Goal: Navigation & Orientation: Find specific page/section

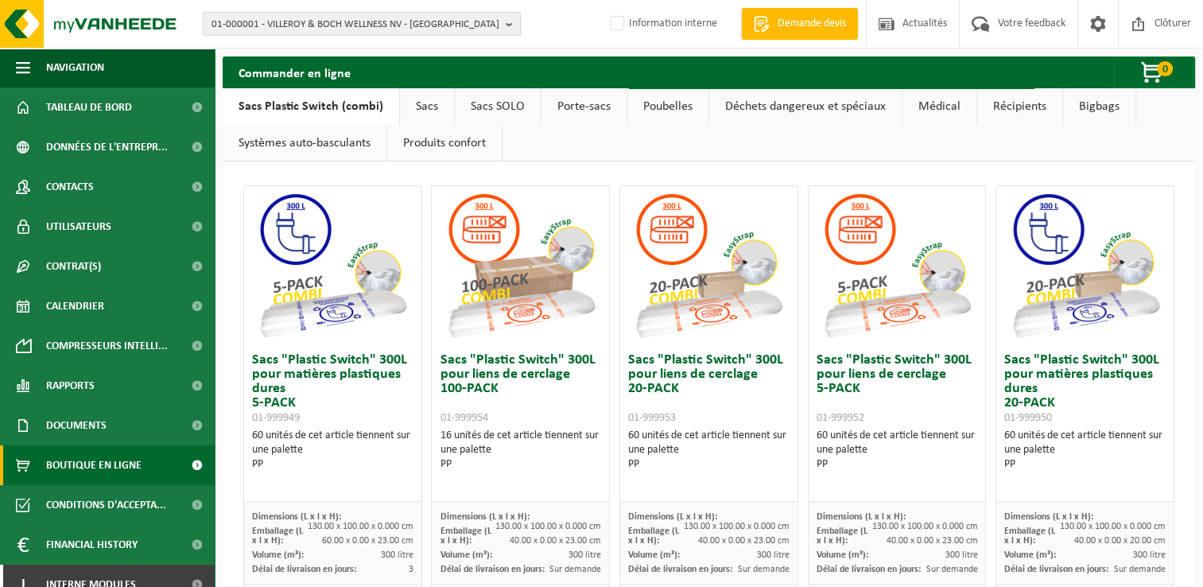
click at [399, 23] on span "01-000001 - VILLEROY & BOCH WELLNESS NV - ROESELARE" at bounding box center [356, 25] width 288 height 24
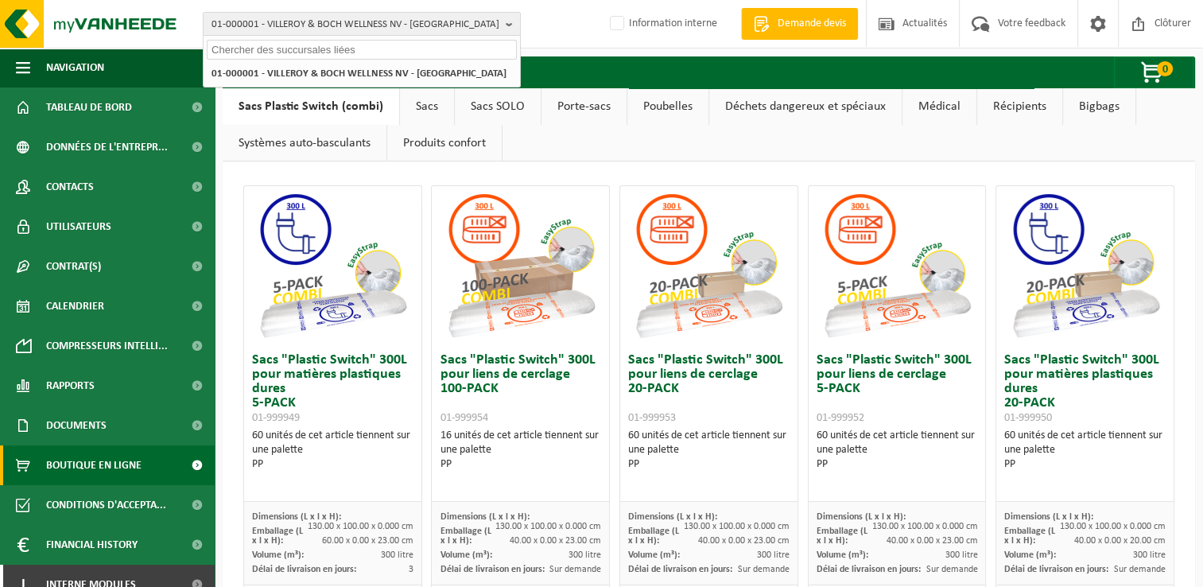
click at [356, 43] on input "text" at bounding box center [362, 50] width 310 height 20
paste input "10-990430"
type input "10-990430"
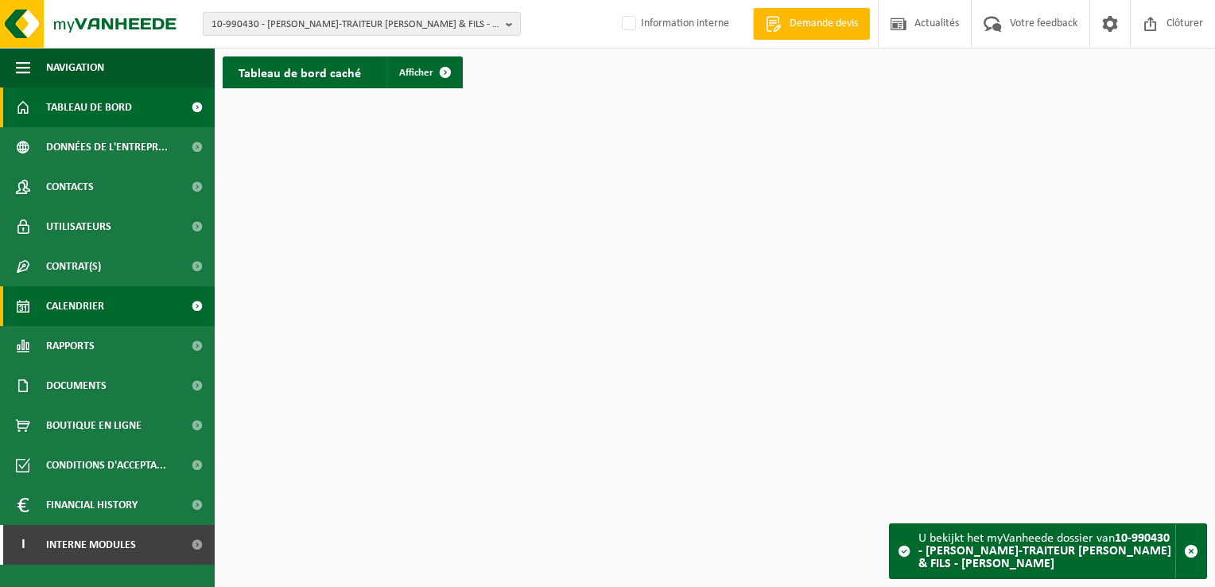
click at [118, 313] on link "Calendrier" at bounding box center [107, 306] width 215 height 40
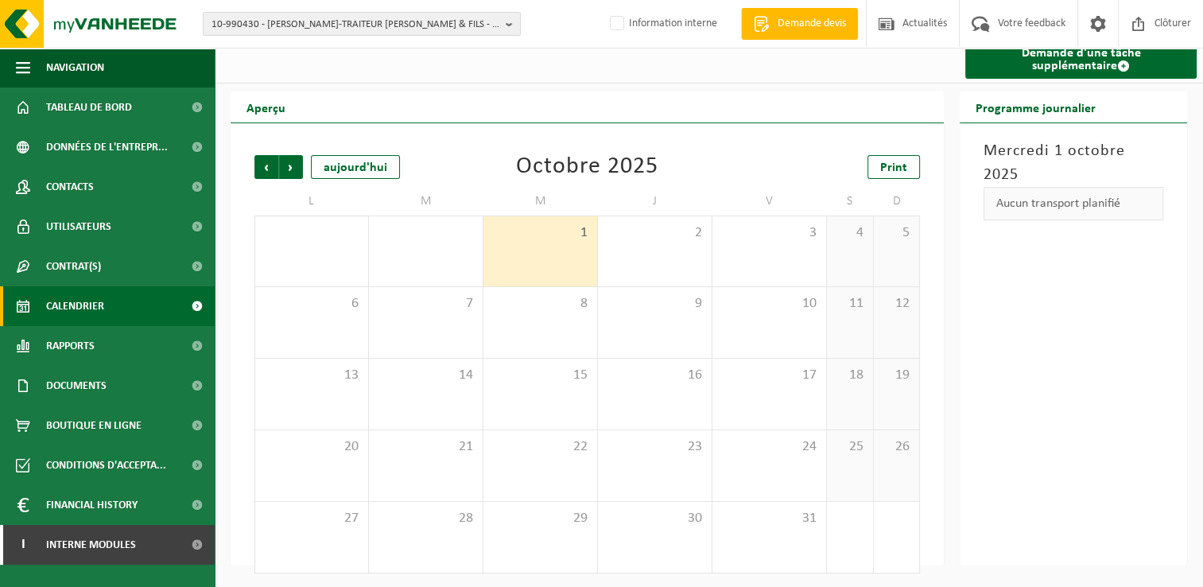
scroll to position [15, 0]
click at [298, 164] on span "Suivant" at bounding box center [291, 165] width 24 height 24
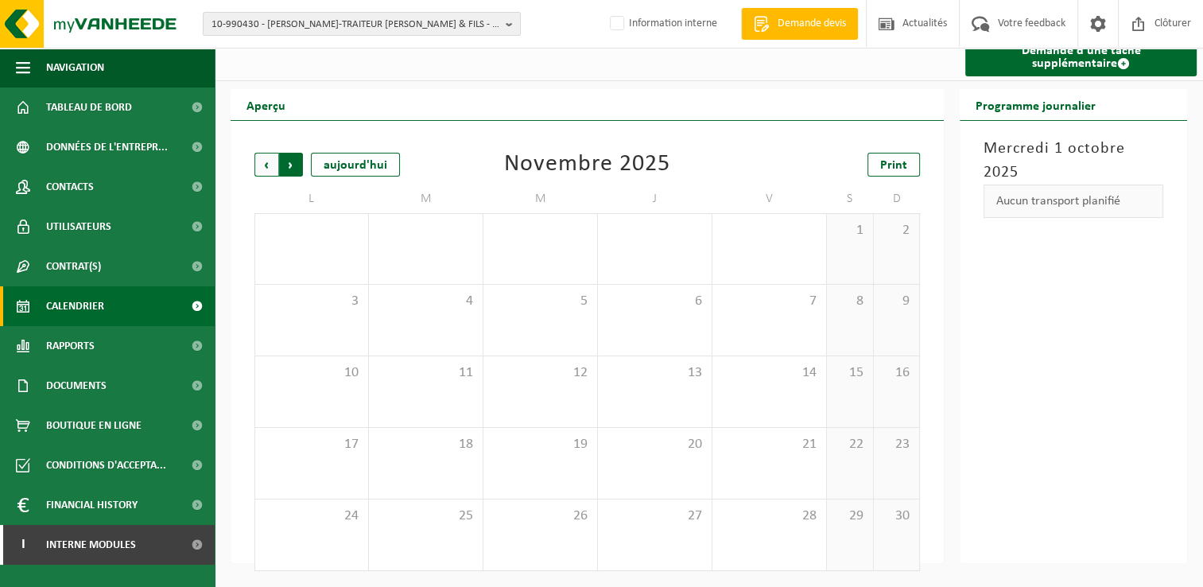
click at [266, 161] on span "Précédent" at bounding box center [266, 165] width 24 height 24
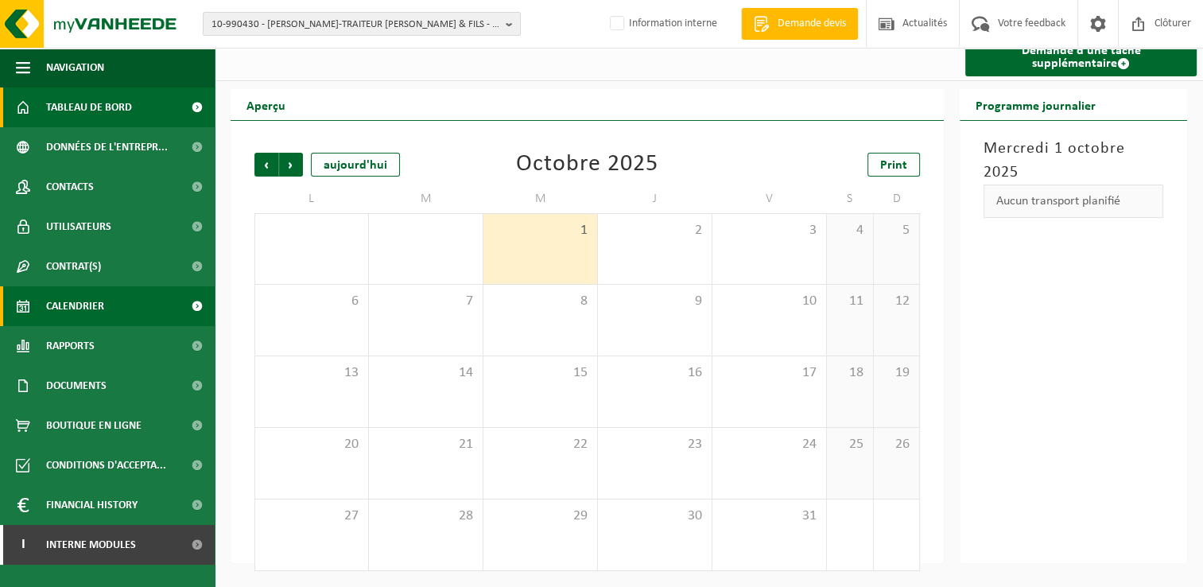
click at [160, 111] on link "Tableau de bord" at bounding box center [107, 107] width 215 height 40
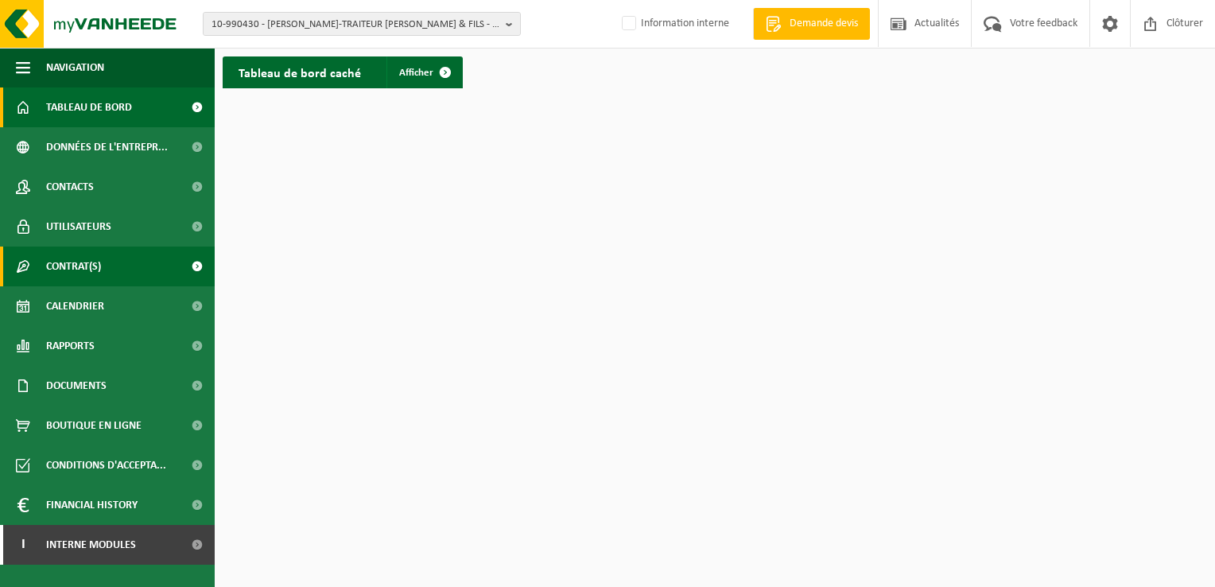
click at [139, 274] on link "Contrat(s)" at bounding box center [107, 267] width 215 height 40
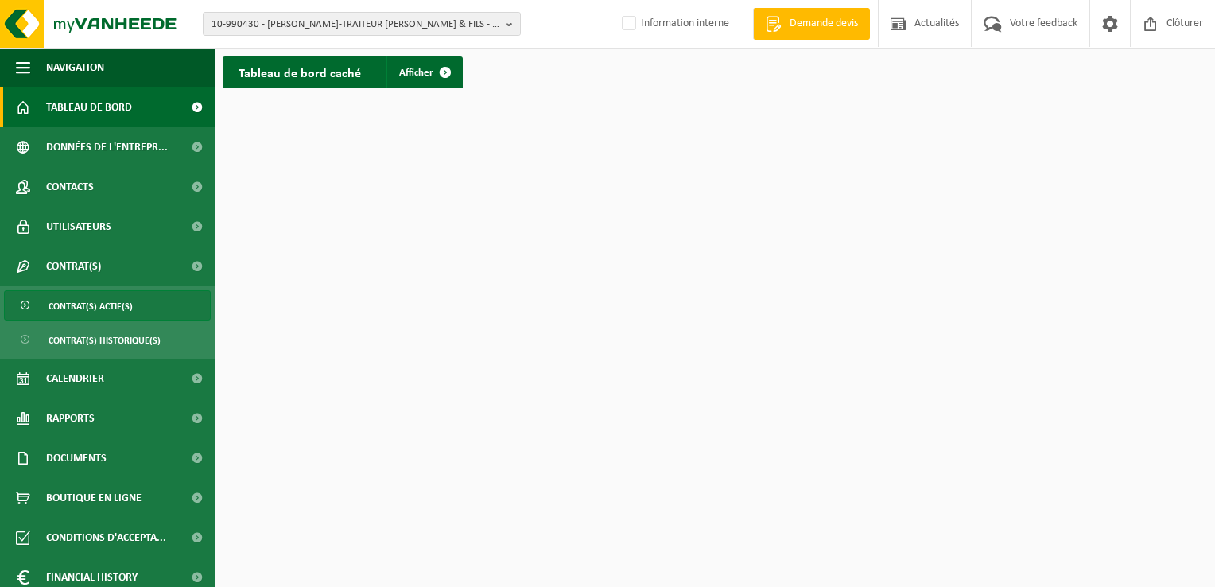
click at [139, 301] on link "Contrat(s) actif(s)" at bounding box center [107, 305] width 207 height 30
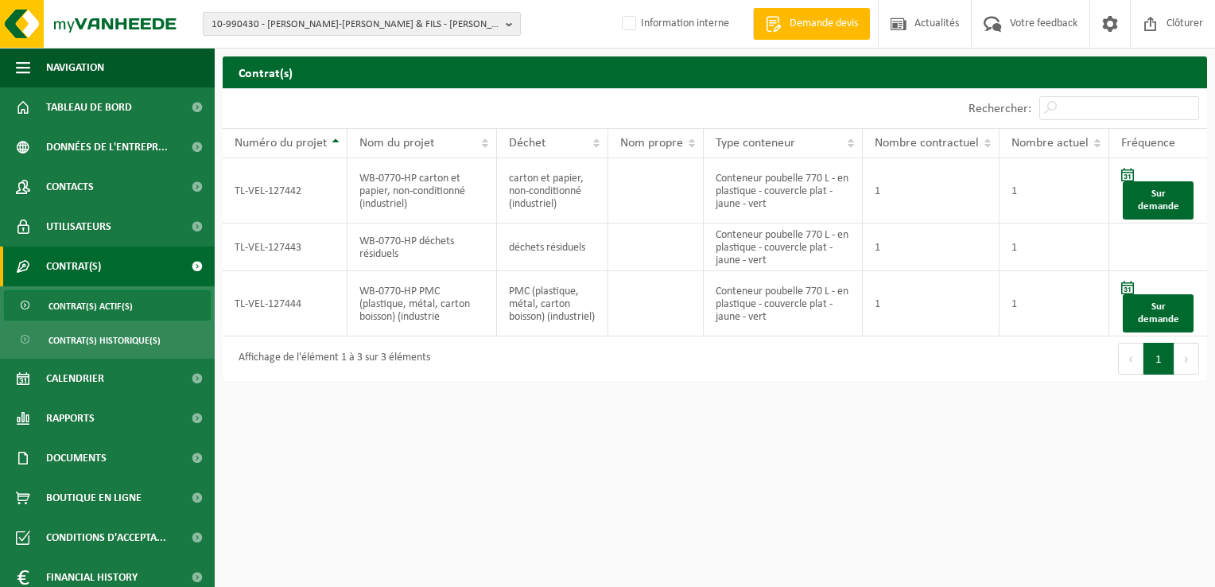
click at [254, 26] on span "10-990430 - [PERSON_NAME]-[PERSON_NAME] & FILS - [PERSON_NAME]" at bounding box center [356, 25] width 288 height 24
